Goal: Ask a question

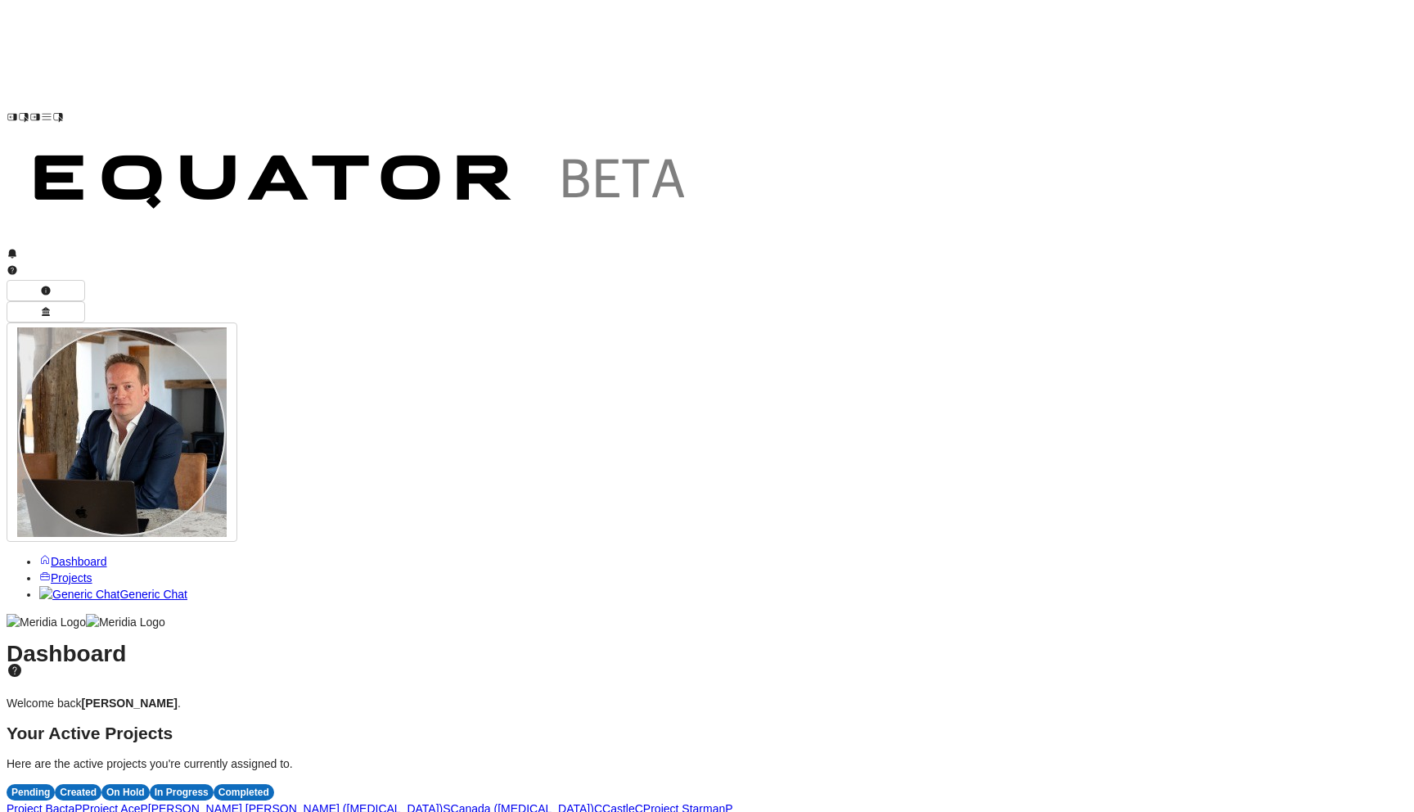
click at [82, 802] on span "P" at bounding box center [77, 808] width 7 height 13
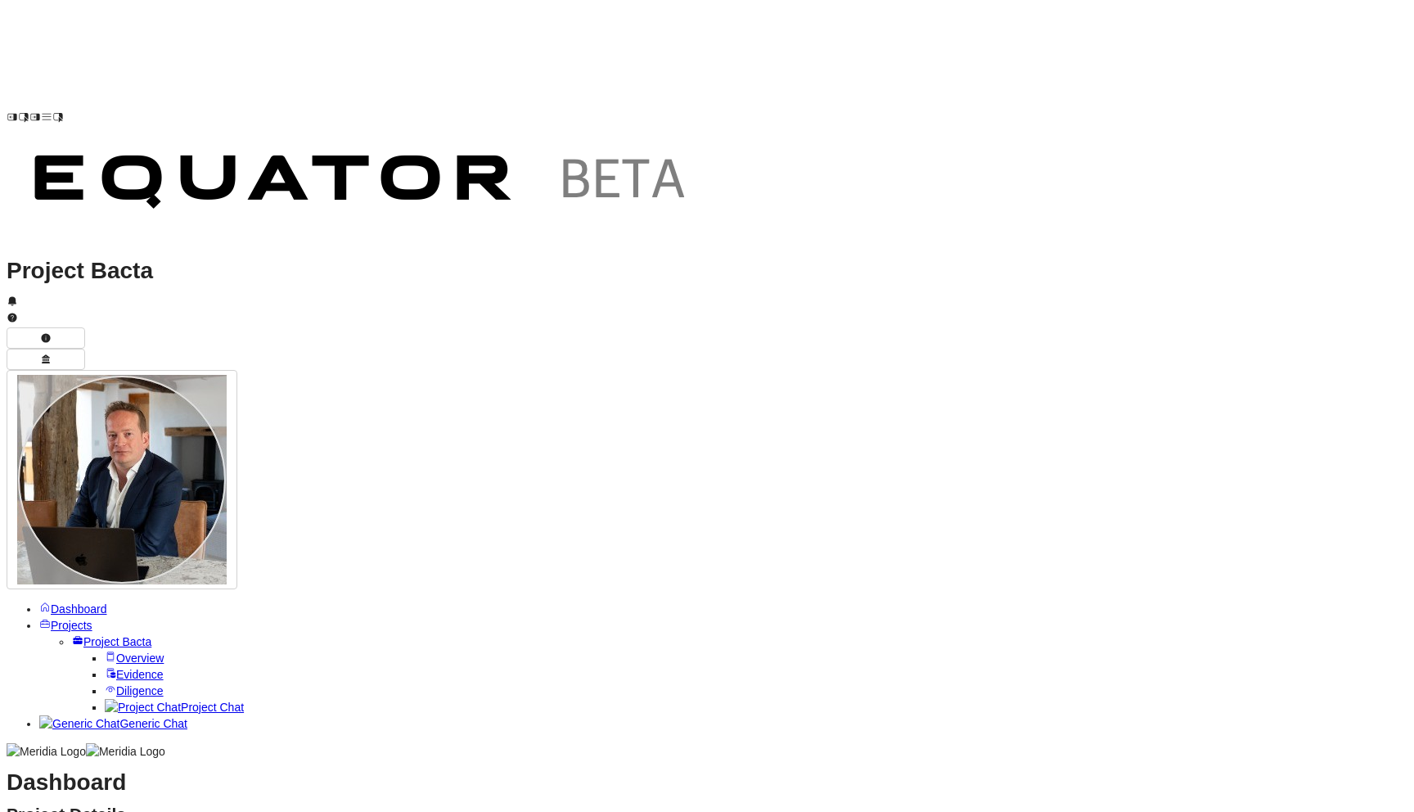
click at [181, 701] on span "Project Chat" at bounding box center [212, 707] width 63 height 13
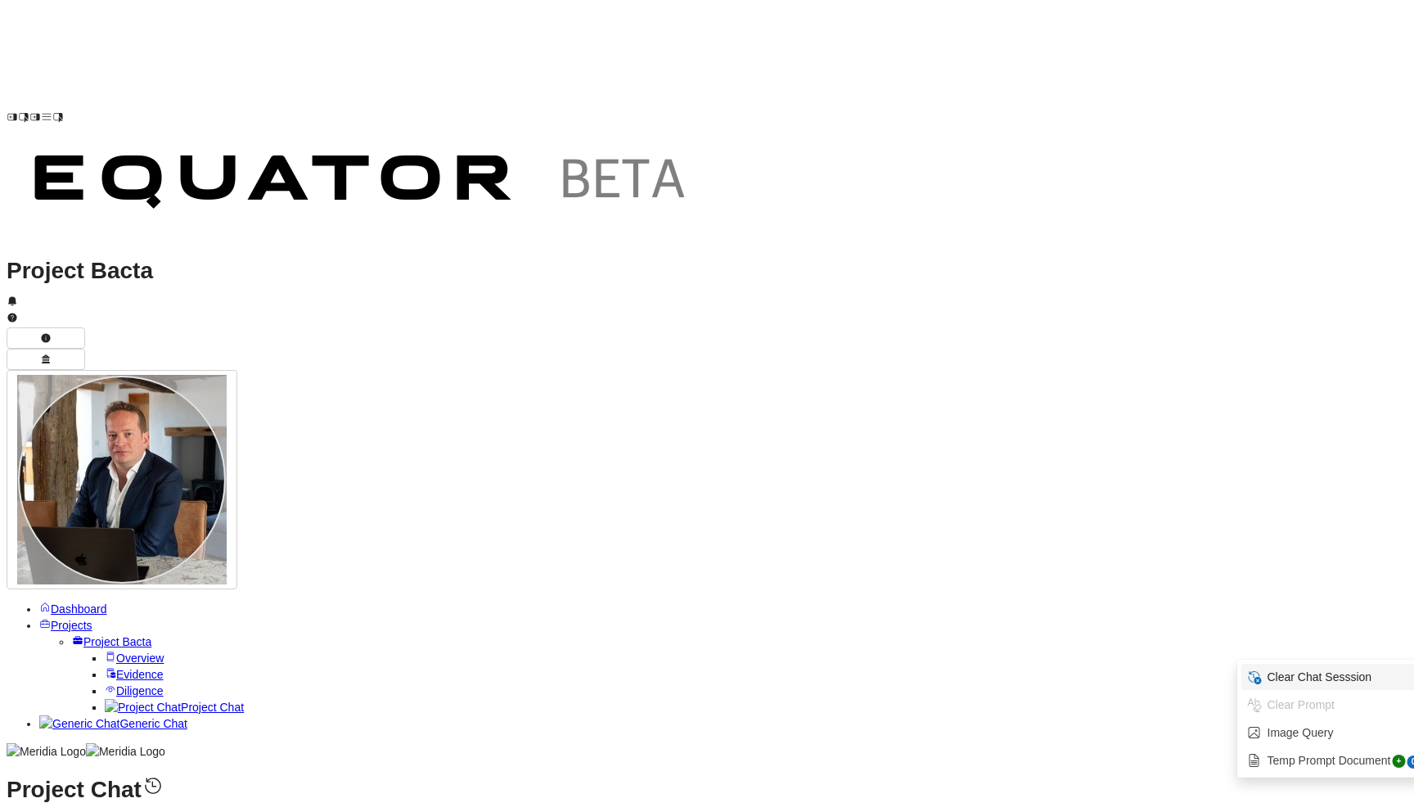
click at [1311, 671] on span "Clear Chat Sesssion" at bounding box center [1344, 677] width 156 height 16
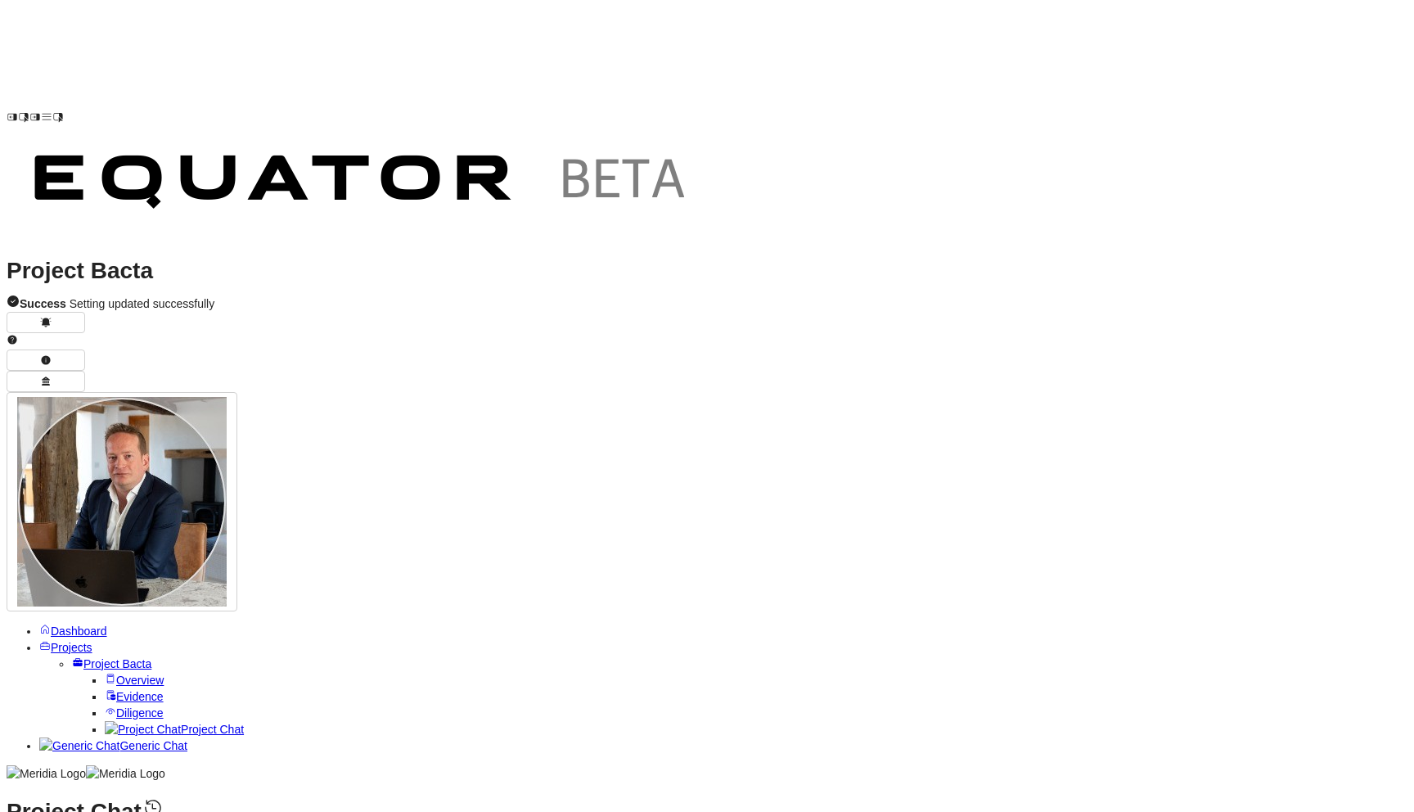
type textarea "**********"
drag, startPoint x: 382, startPoint y: 473, endPoint x: 826, endPoint y: 477, distance: 443.6
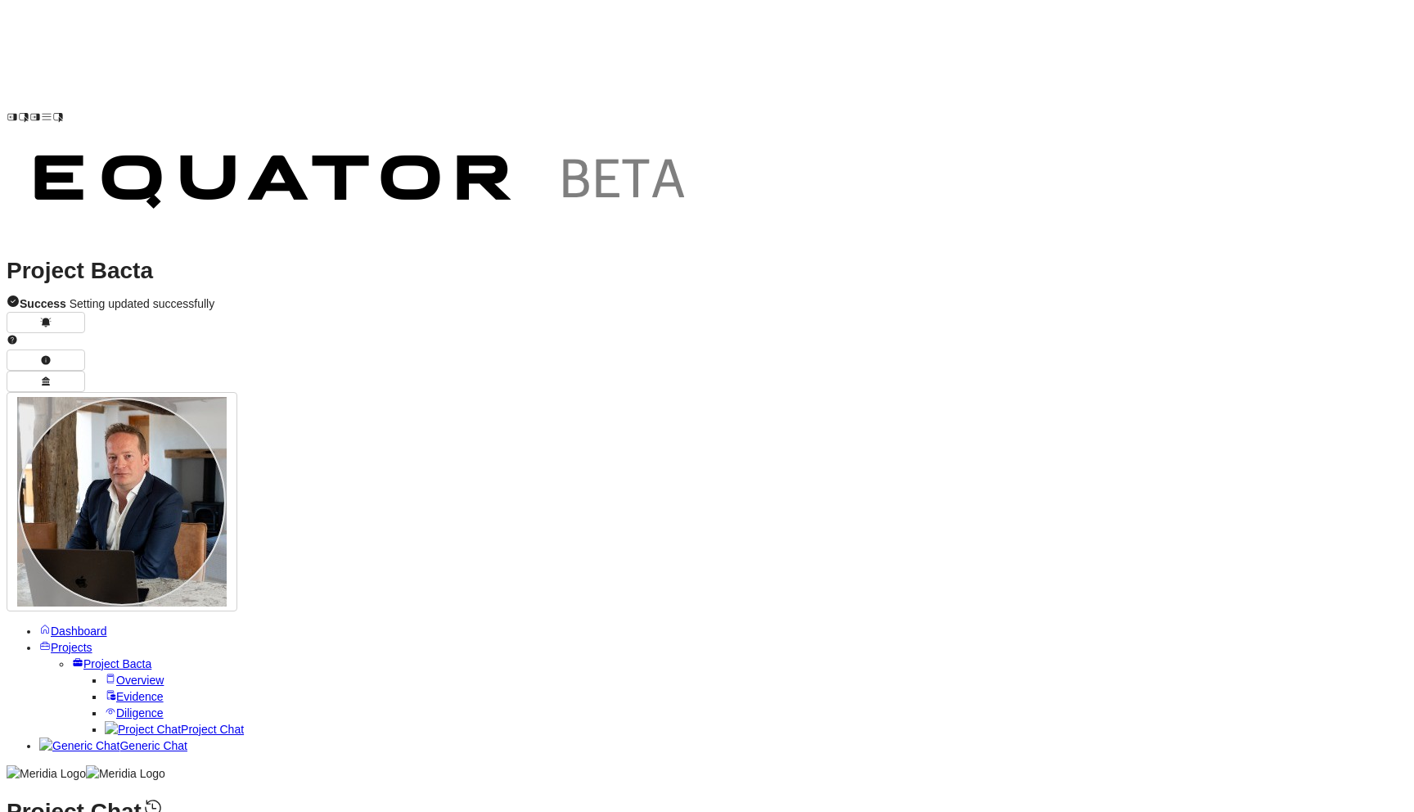
drag, startPoint x: 439, startPoint y: 521, endPoint x: 795, endPoint y: 521, distance: 356.0
drag, startPoint x: 415, startPoint y: 547, endPoint x: 835, endPoint y: 548, distance: 419.9
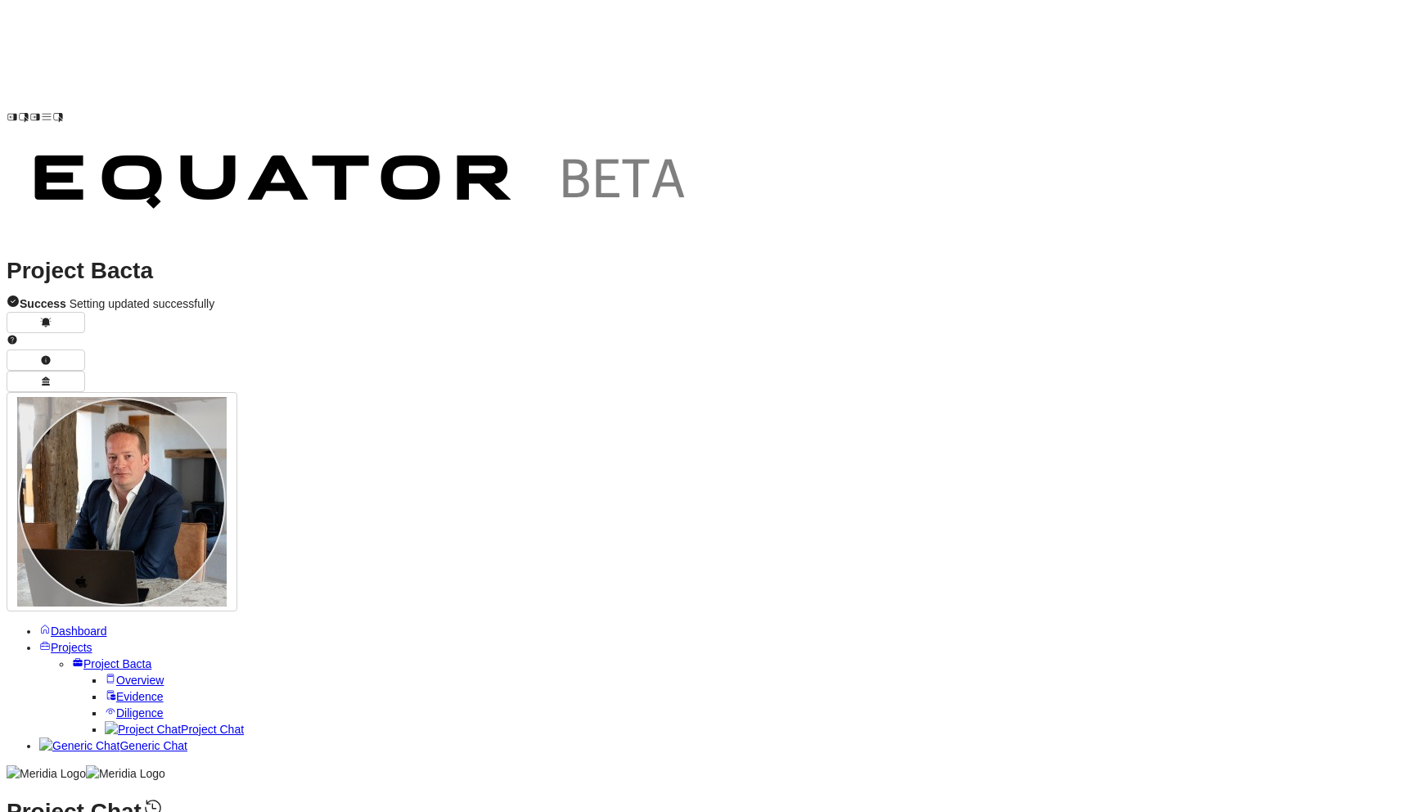
type textarea "**********"
drag, startPoint x: 397, startPoint y: 325, endPoint x: 952, endPoint y: 344, distance: 555.2
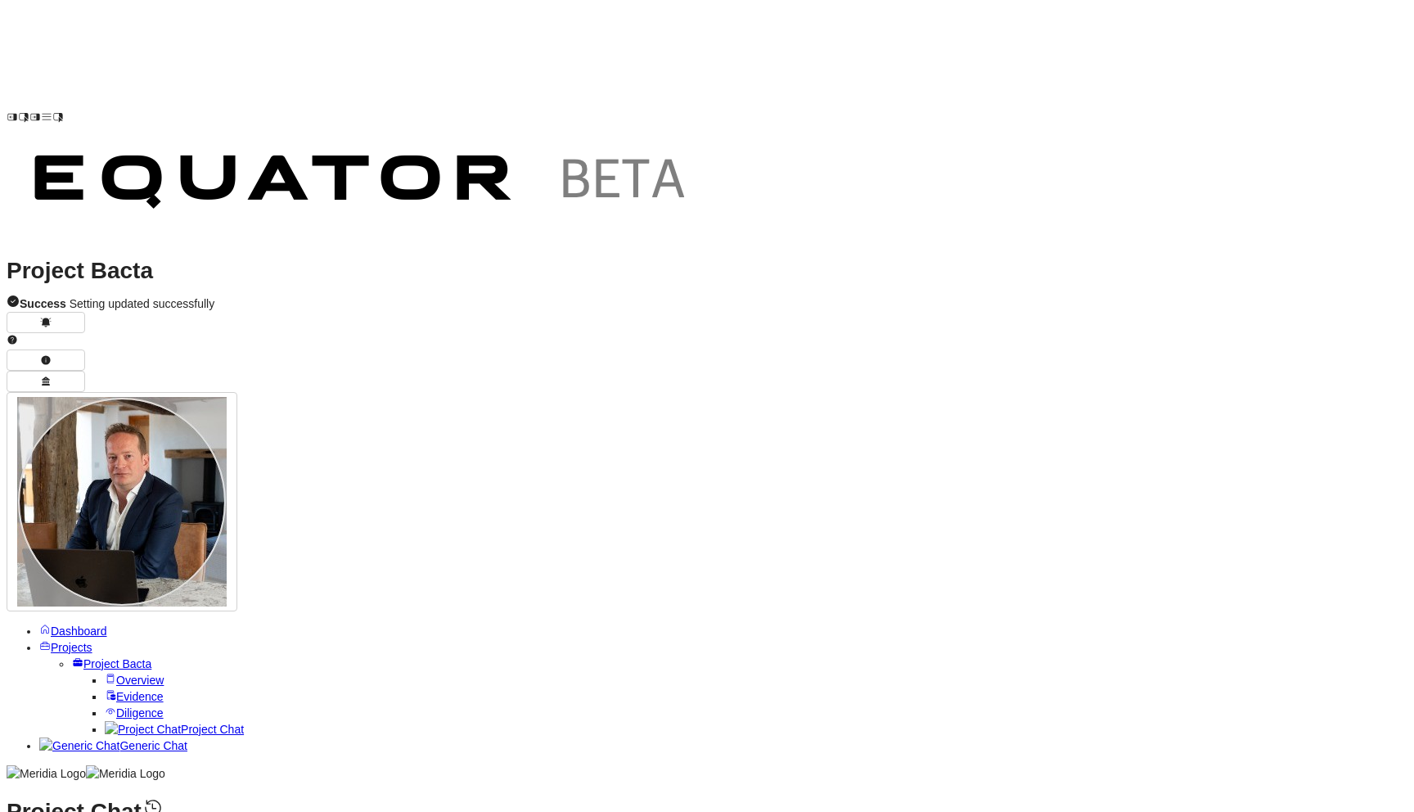
drag, startPoint x: 424, startPoint y: 402, endPoint x: 859, endPoint y: 408, distance: 434.6
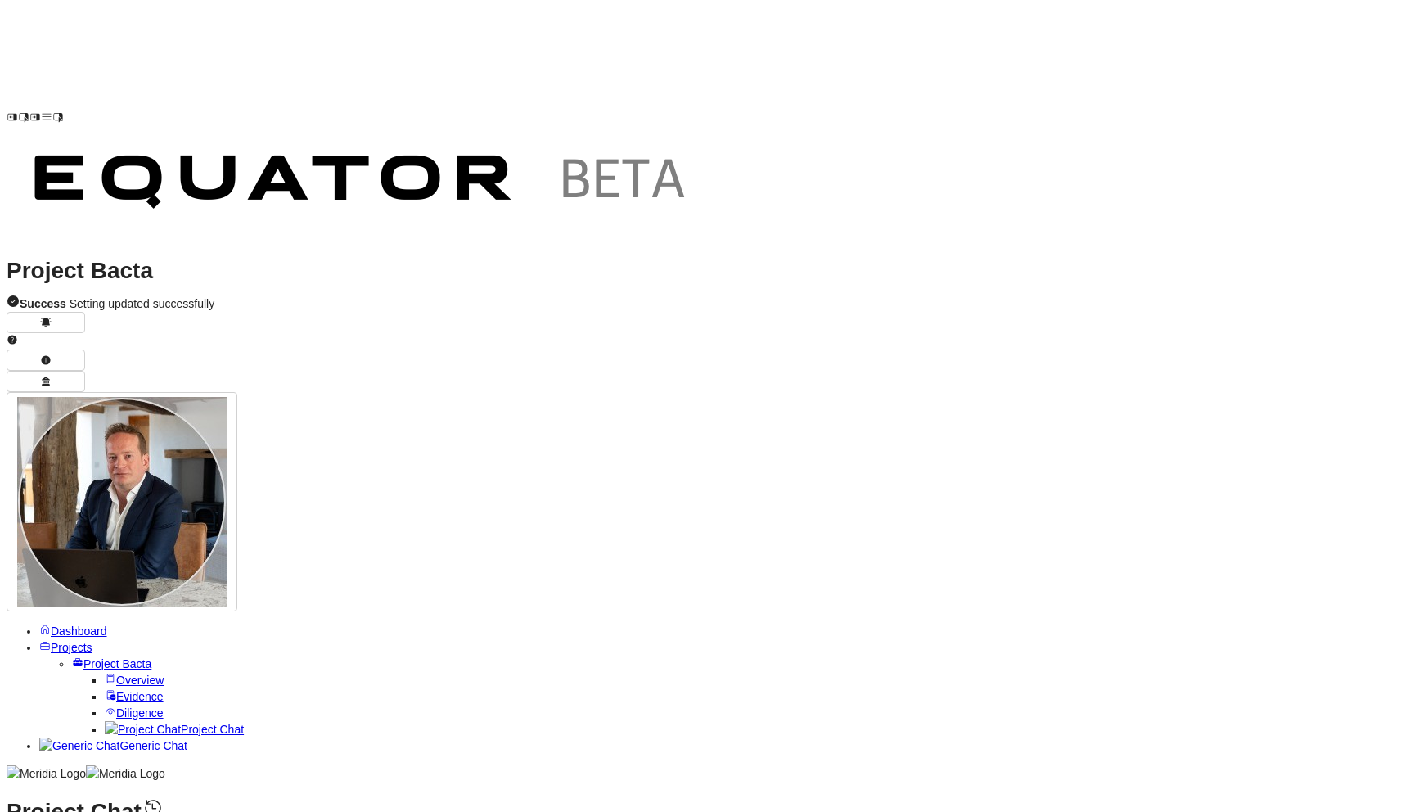
drag, startPoint x: 422, startPoint y: 385, endPoint x: 723, endPoint y: 380, distance: 300.4
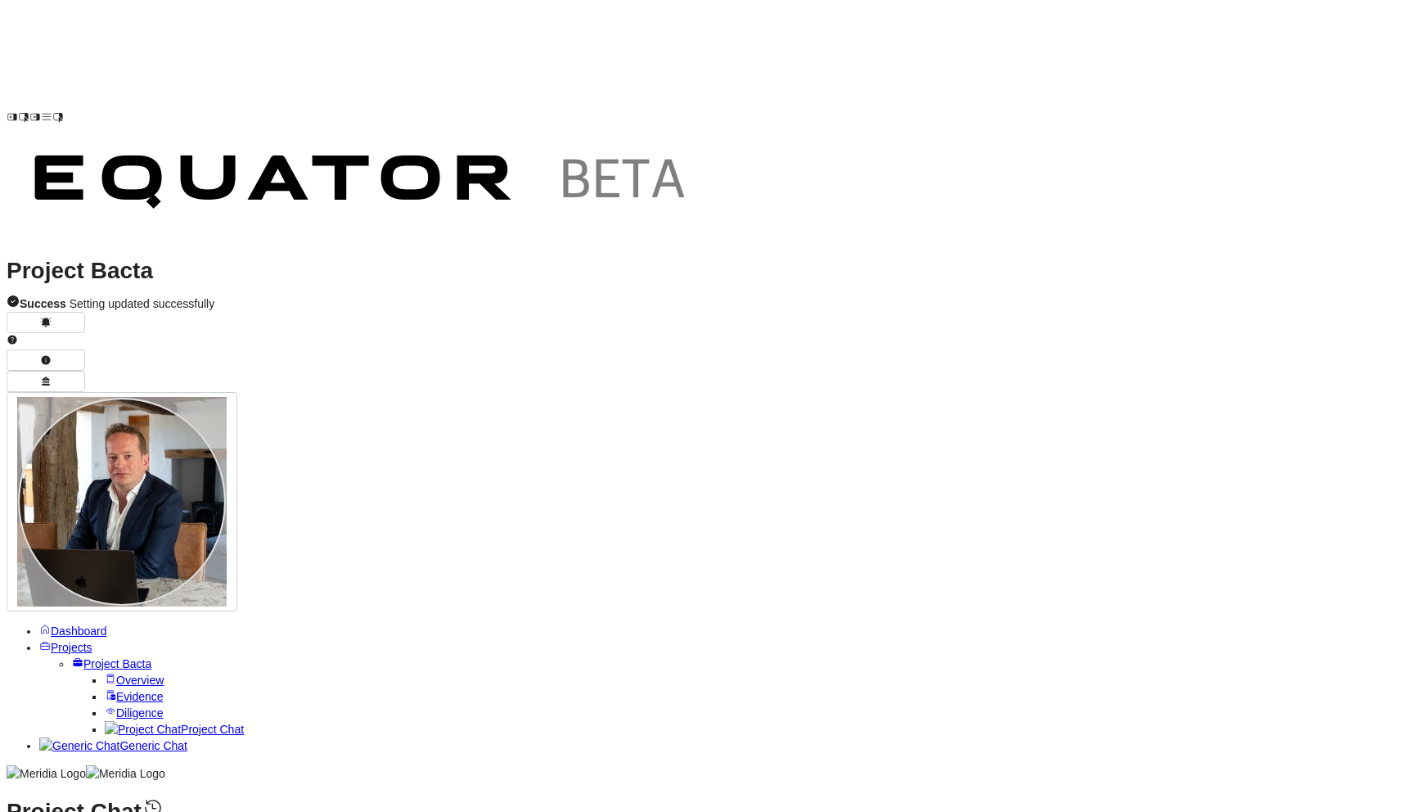
scroll to position [0, 0]
drag, startPoint x: 376, startPoint y: 413, endPoint x: 631, endPoint y: 413, distance: 254.5
drag, startPoint x: 369, startPoint y: 438, endPoint x: 886, endPoint y: 449, distance: 516.6
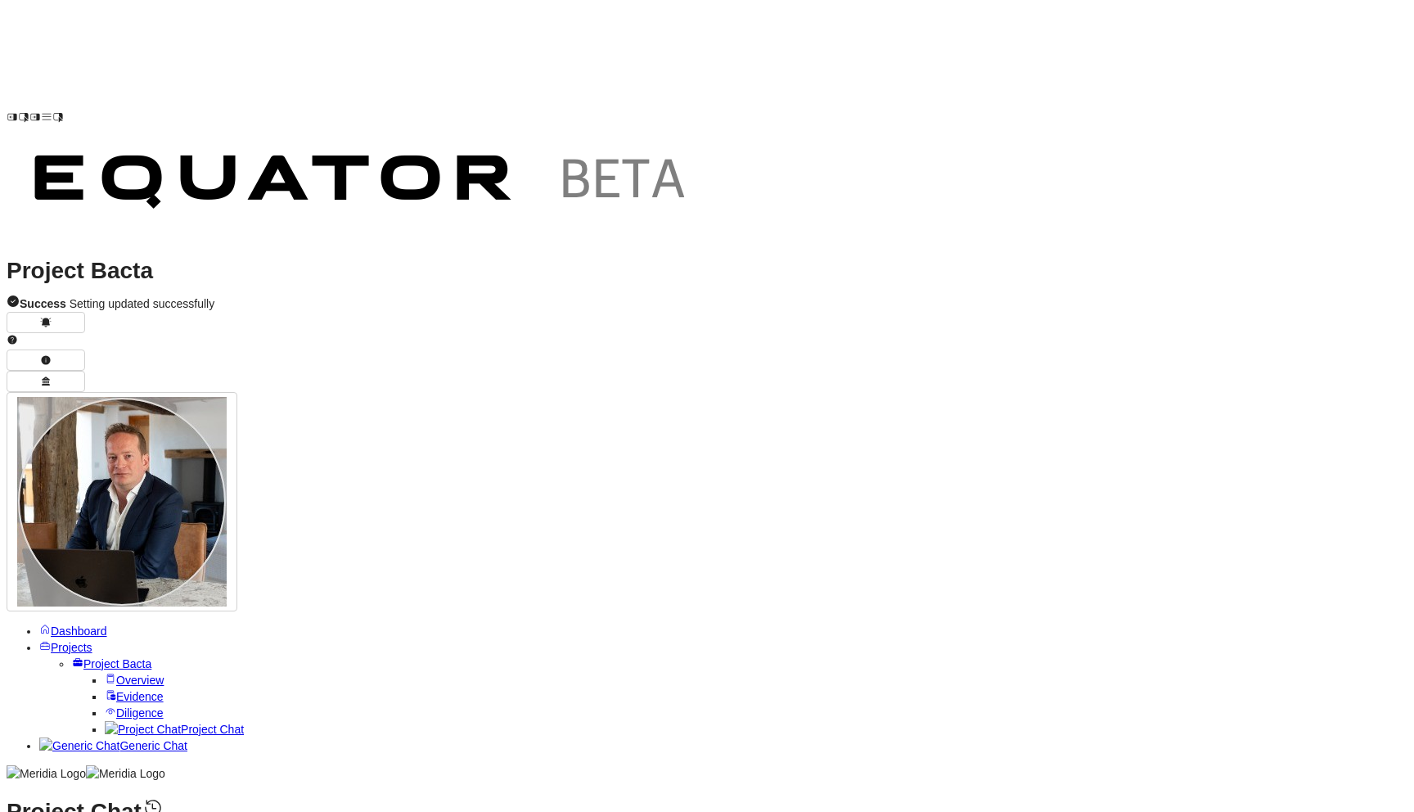
drag, startPoint x: 421, startPoint y: 363, endPoint x: 538, endPoint y: 361, distance: 117.1
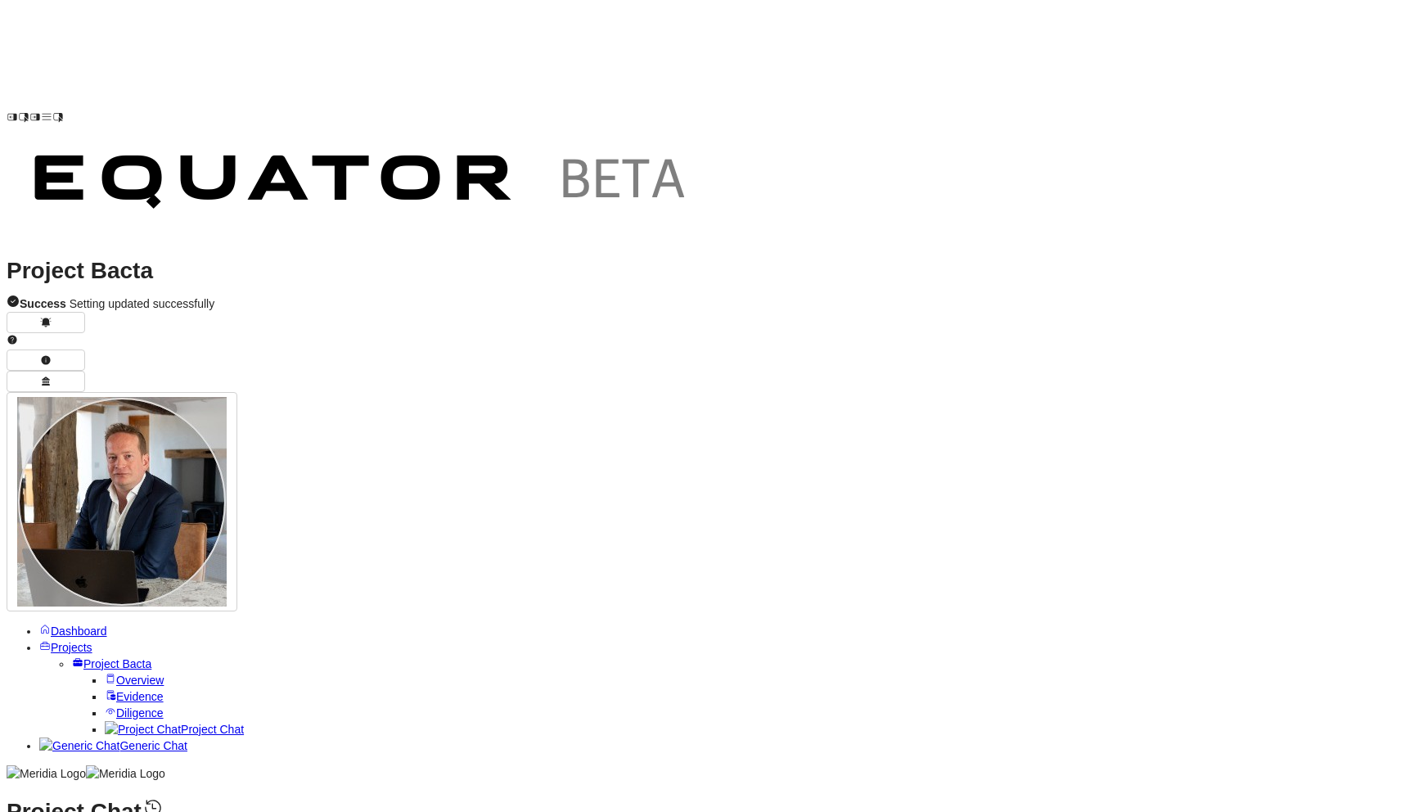
type textarea "**********"
